Goal: Information Seeking & Learning: Learn about a topic

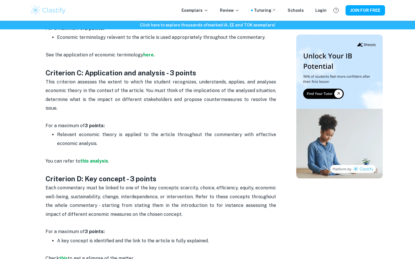
scroll to position [449, 0]
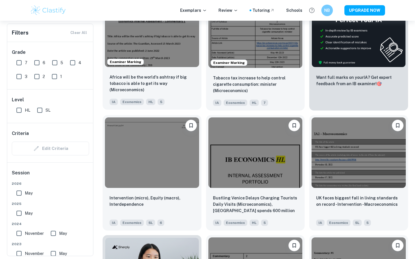
scroll to position [208, 0]
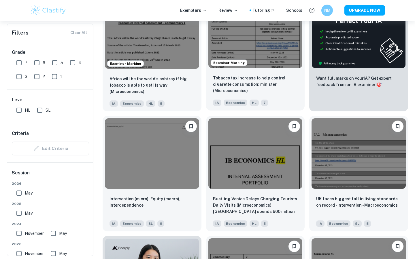
click at [244, 62] on span "Examiner Marking" at bounding box center [229, 62] width 36 height 5
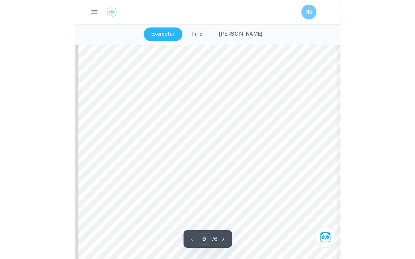
scroll to position [1573, 0]
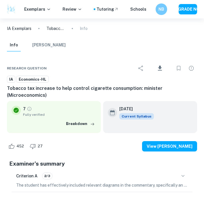
type input "5"
